Goal: Navigation & Orientation: Find specific page/section

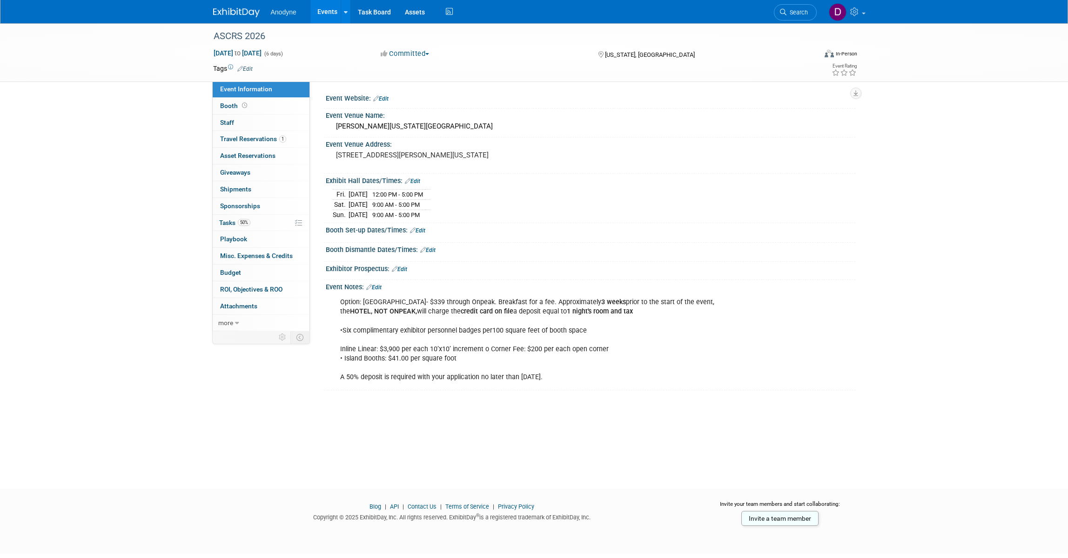
click at [975, 136] on div "ASCRS 2026 [DATE] to [DATE] (6 days) [DATE] to [DATE] Committed Committed Consi…" at bounding box center [534, 247] width 1068 height 448
click at [938, 66] on div "ASCRS 2026 [DATE] to [DATE] (6 days) [DATE] to [DATE] Committed Committed Consi…" at bounding box center [534, 52] width 1068 height 59
click at [945, 165] on div "ASCRS 2026 [DATE] to [DATE] (6 days) [DATE] to [DATE] Committed Committed Consi…" at bounding box center [534, 247] width 1068 height 448
click at [166, 201] on div "ASCRS 2026 [DATE] to [DATE] (6 days) [DATE] to [DATE] Committed Committed Consi…" at bounding box center [534, 247] width 1068 height 448
click at [1001, 272] on div "ASCRS 2026 [DATE] to [DATE] (6 days) [DATE] to [DATE] Committed Committed Consi…" at bounding box center [534, 247] width 1068 height 448
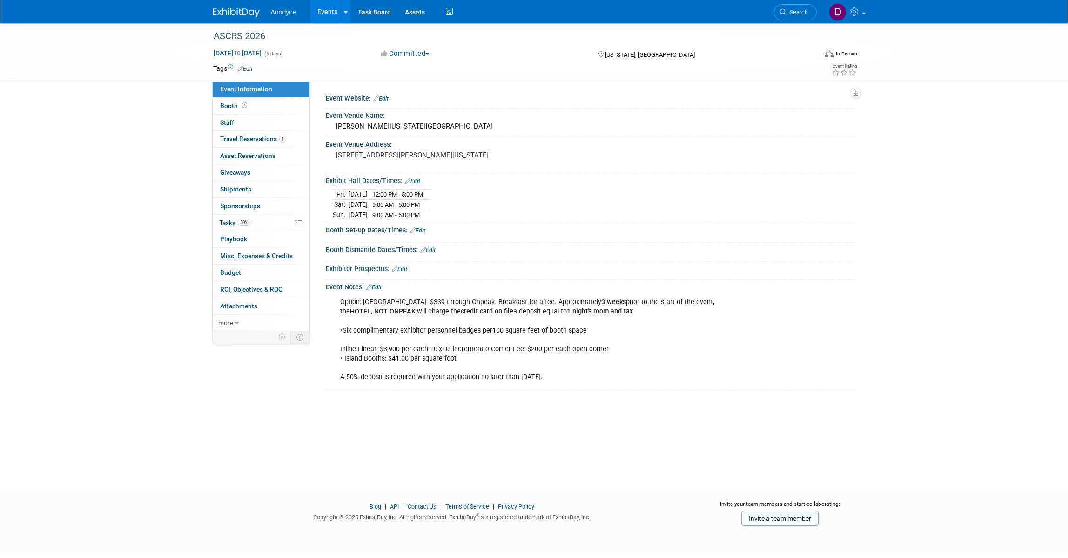
click at [1015, 243] on div "ASCRS 2026 [DATE] to [DATE] (6 days) [DATE] to [DATE] Committed Committed Consi…" at bounding box center [534, 247] width 1068 height 448
click at [104, 234] on div "ASCRS 2026 [DATE] to [DATE] (6 days) [DATE] to [DATE] Committed Committed Consi…" at bounding box center [534, 247] width 1068 height 448
